Goal: Transaction & Acquisition: Purchase product/service

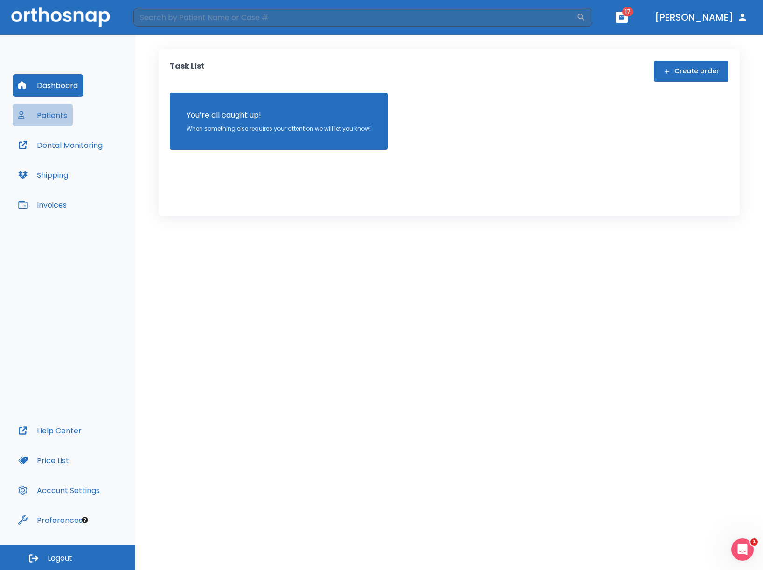
click at [31, 114] on button "Patients" at bounding box center [43, 115] width 60 height 22
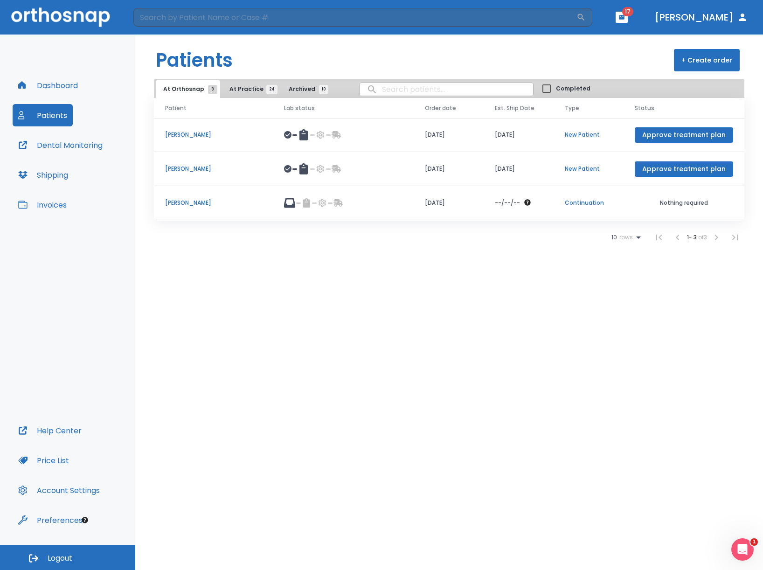
click at [200, 204] on p "[PERSON_NAME]" at bounding box center [213, 203] width 97 height 8
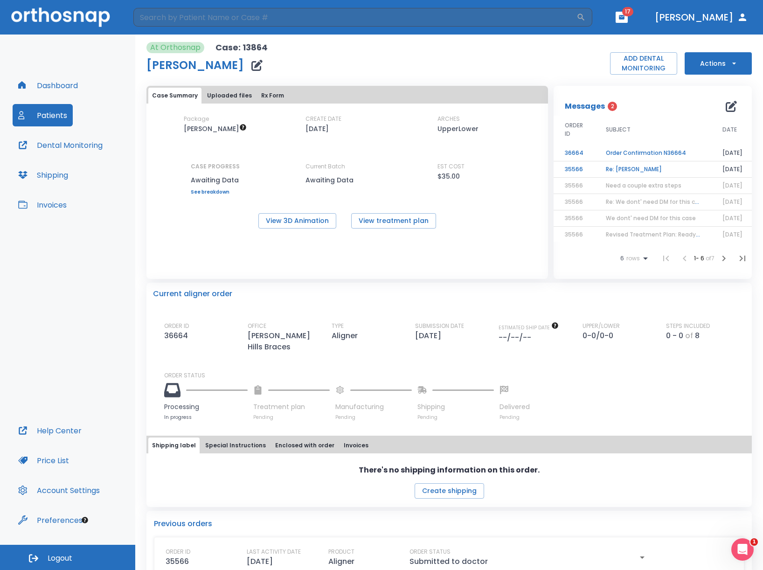
click at [729, 67] on icon "button" at bounding box center [733, 63] width 9 height 9
click at [709, 164] on p "Order Next Aligners" at bounding box center [712, 160] width 53 height 8
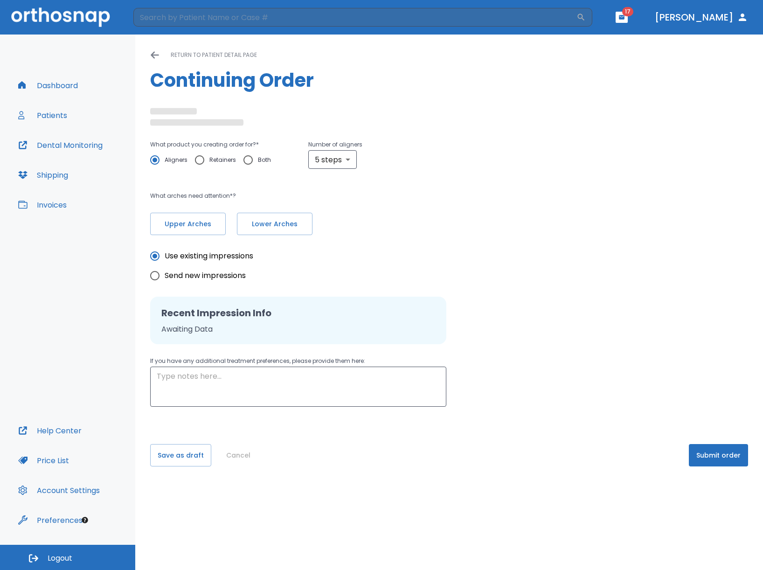
type input "10"
type textarea "Never send me a 5-step batch - Always at least 10 - Dr. [PERSON_NAME]"
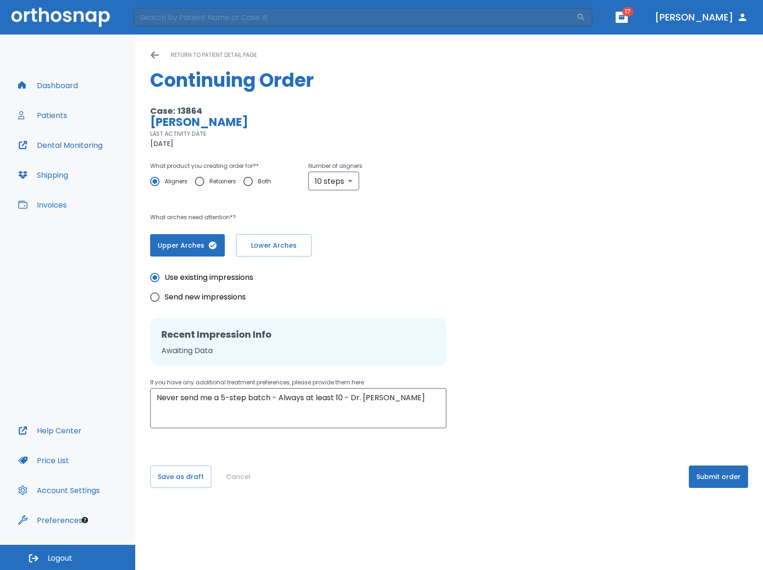
click at [198, 158] on div "Case: 13864 [PERSON_NAME] LAST ACTIVITY DATE [DATE] What product you creating o…" at bounding box center [324, 180] width 349 height 151
click at [196, 182] on input "Retainers" at bounding box center [200, 182] width 20 height 20
radio input "true"
click at [253, 402] on textarea "Never send me a 5-step batch - Always at least 10 - Dr. [PERSON_NAME]" at bounding box center [298, 408] width 283 height 32
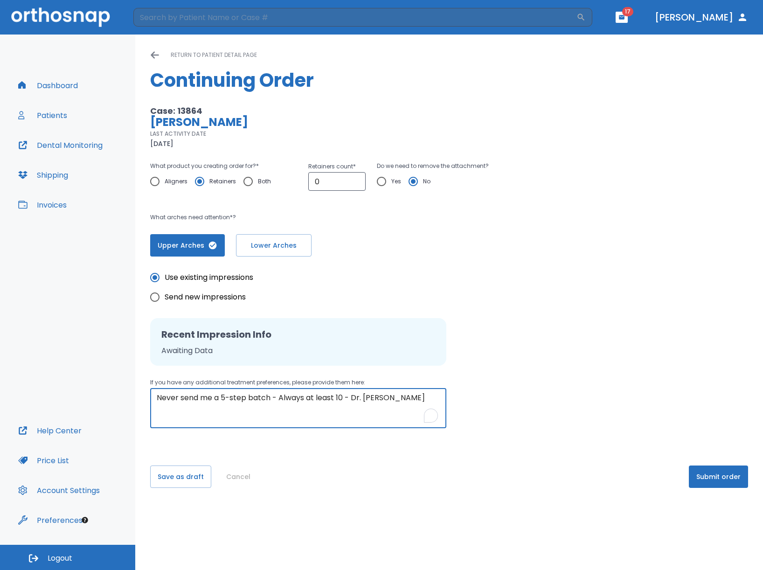
click at [253, 402] on textarea "Never send me a 5-step batch - Always at least 10 - Dr. [PERSON_NAME]" at bounding box center [298, 408] width 283 height 32
click at [330, 187] on input "0" at bounding box center [336, 181] width 57 height 19
click at [279, 245] on span "Lower Arches" at bounding box center [274, 246] width 56 height 10
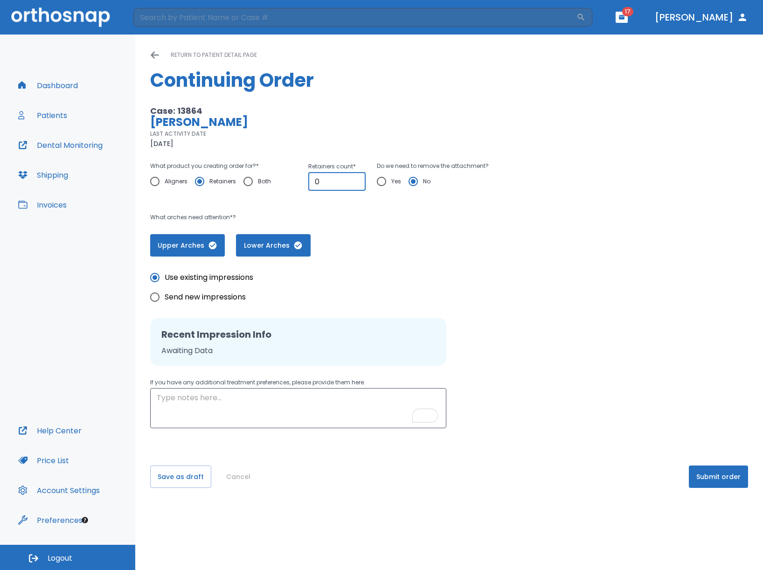
drag, startPoint x: 323, startPoint y: 176, endPoint x: 299, endPoint y: 176, distance: 23.8
click at [299, 176] on div "What product you creating order for? * Aligners Retainers Both Retainers count …" at bounding box center [324, 180] width 349 height 40
type input "2"
click at [230, 421] on textarea "To enrich screen reader interactions, please activate Accessibility in Grammarl…" at bounding box center [298, 408] width 283 height 32
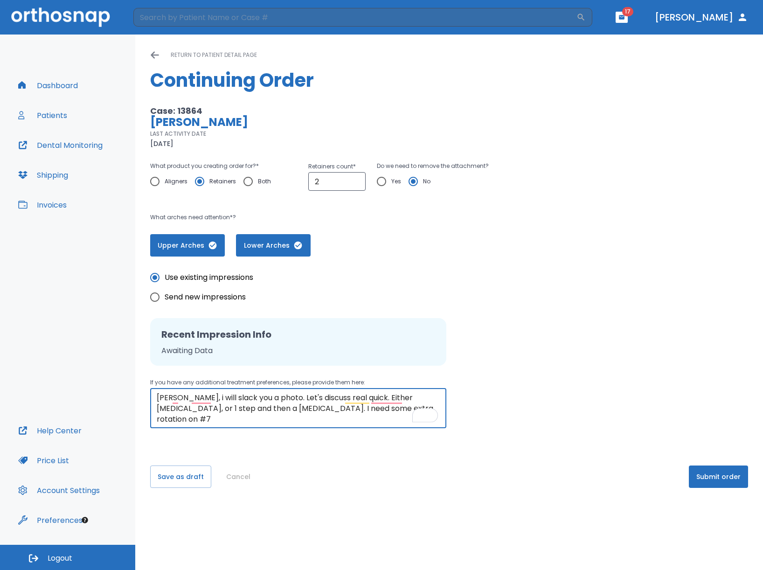
type textarea "[PERSON_NAME], i will slack you a photo. Let's discuss real quick. Either [MEDI…"
click at [718, 472] on button "Submit order" at bounding box center [718, 476] width 59 height 22
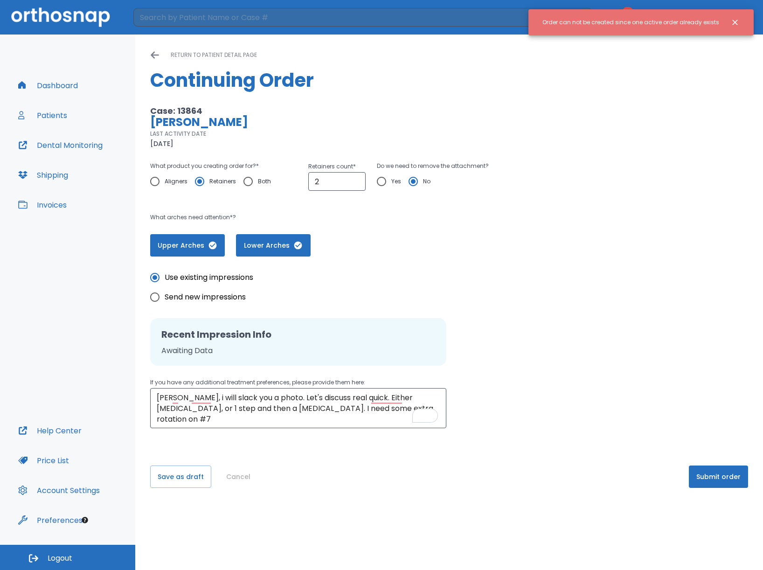
click at [732, 22] on icon "Close notification" at bounding box center [734, 22] width 9 height 9
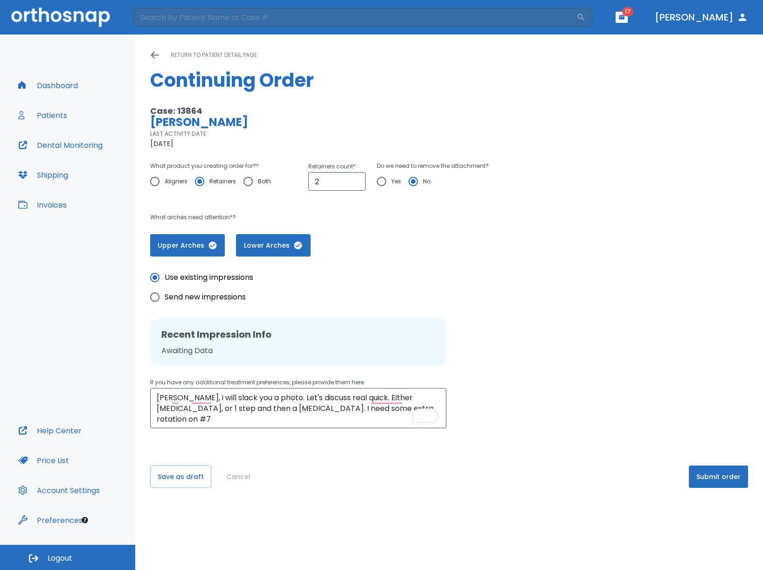
click at [151, 56] on icon at bounding box center [154, 54] width 9 height 9
